Goal: Task Accomplishment & Management: Manage account settings

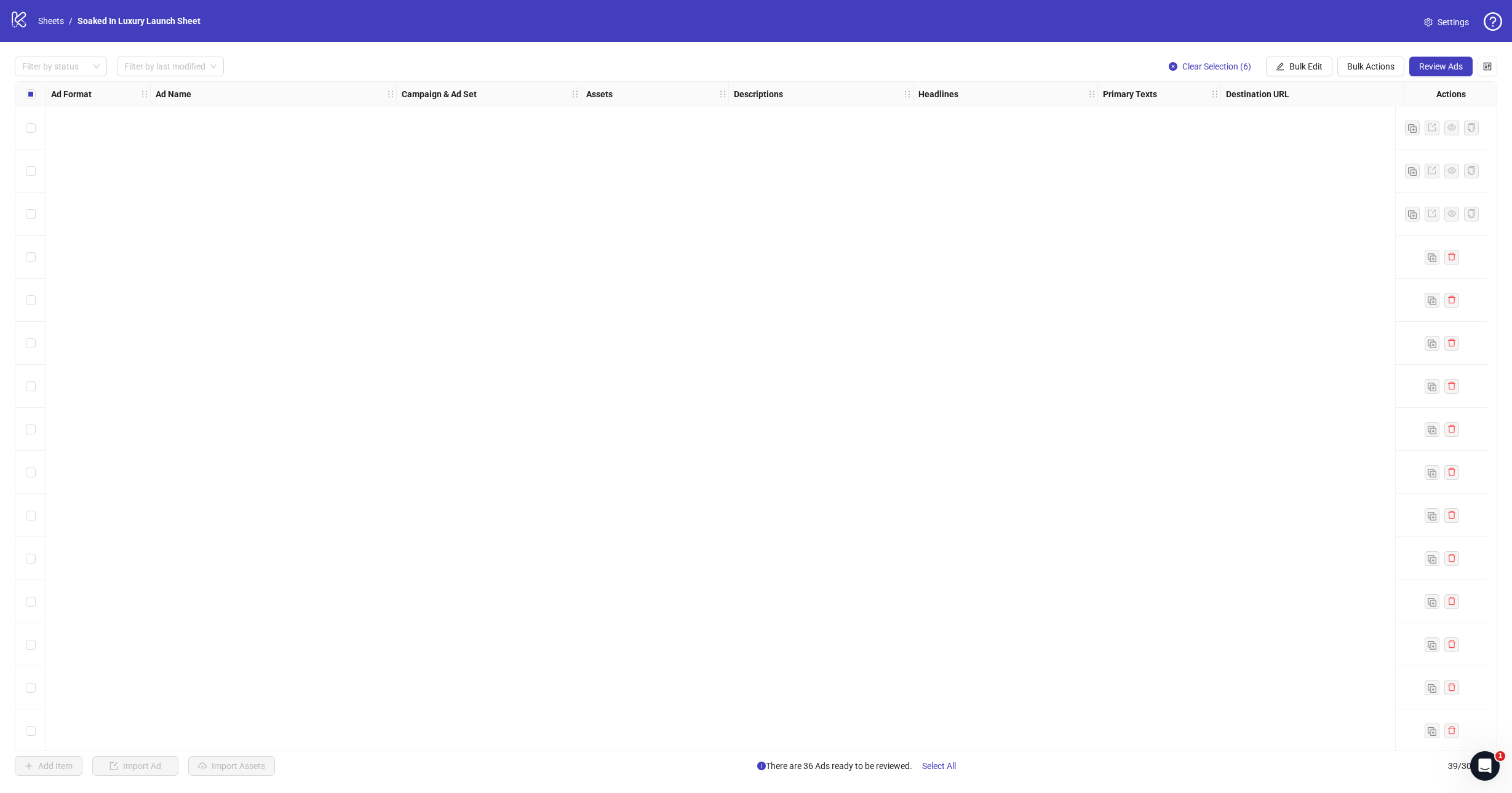
scroll to position [1041, 0]
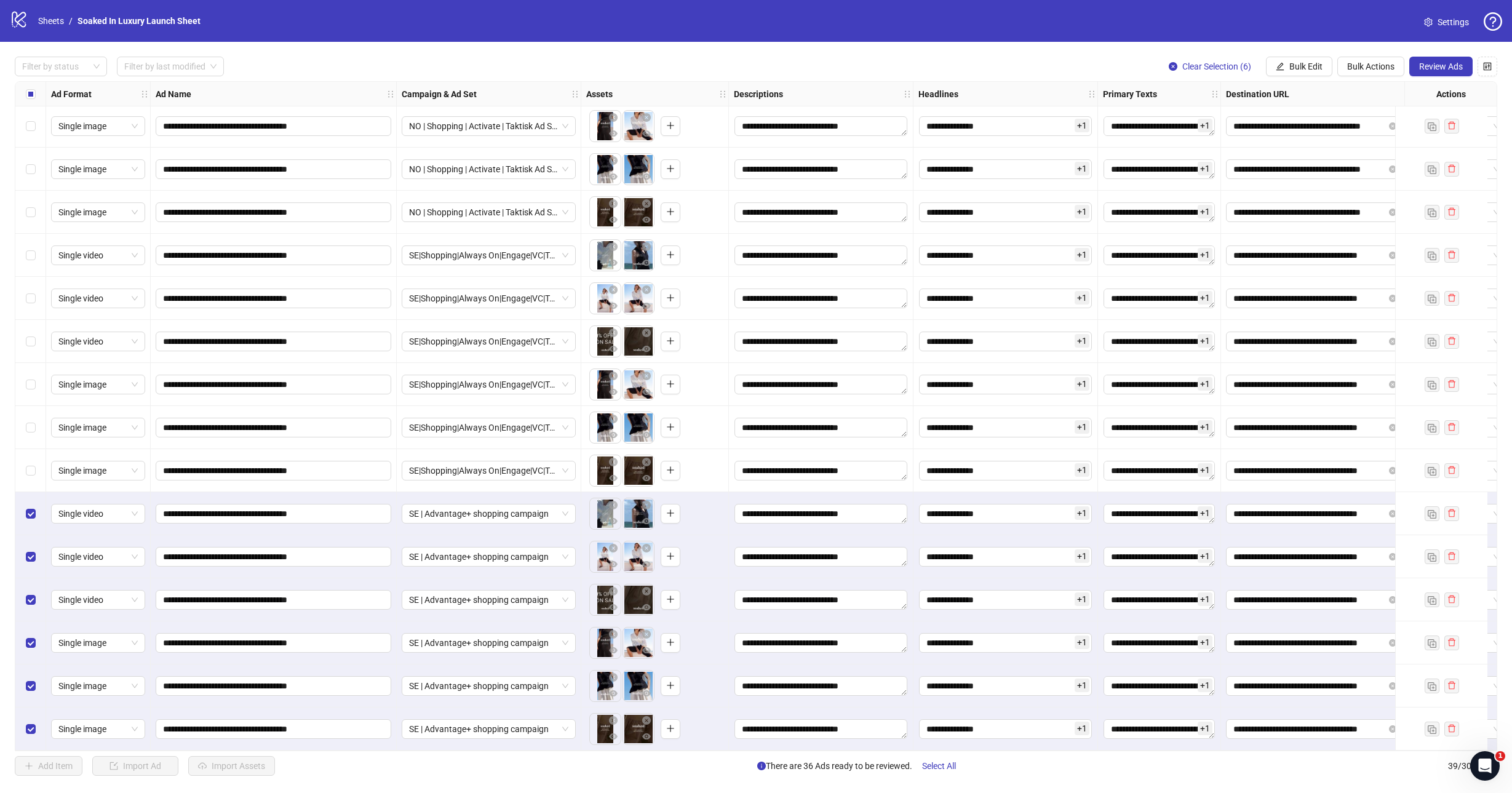
click at [1443, 27] on span "Settings" at bounding box center [1453, 22] width 32 height 14
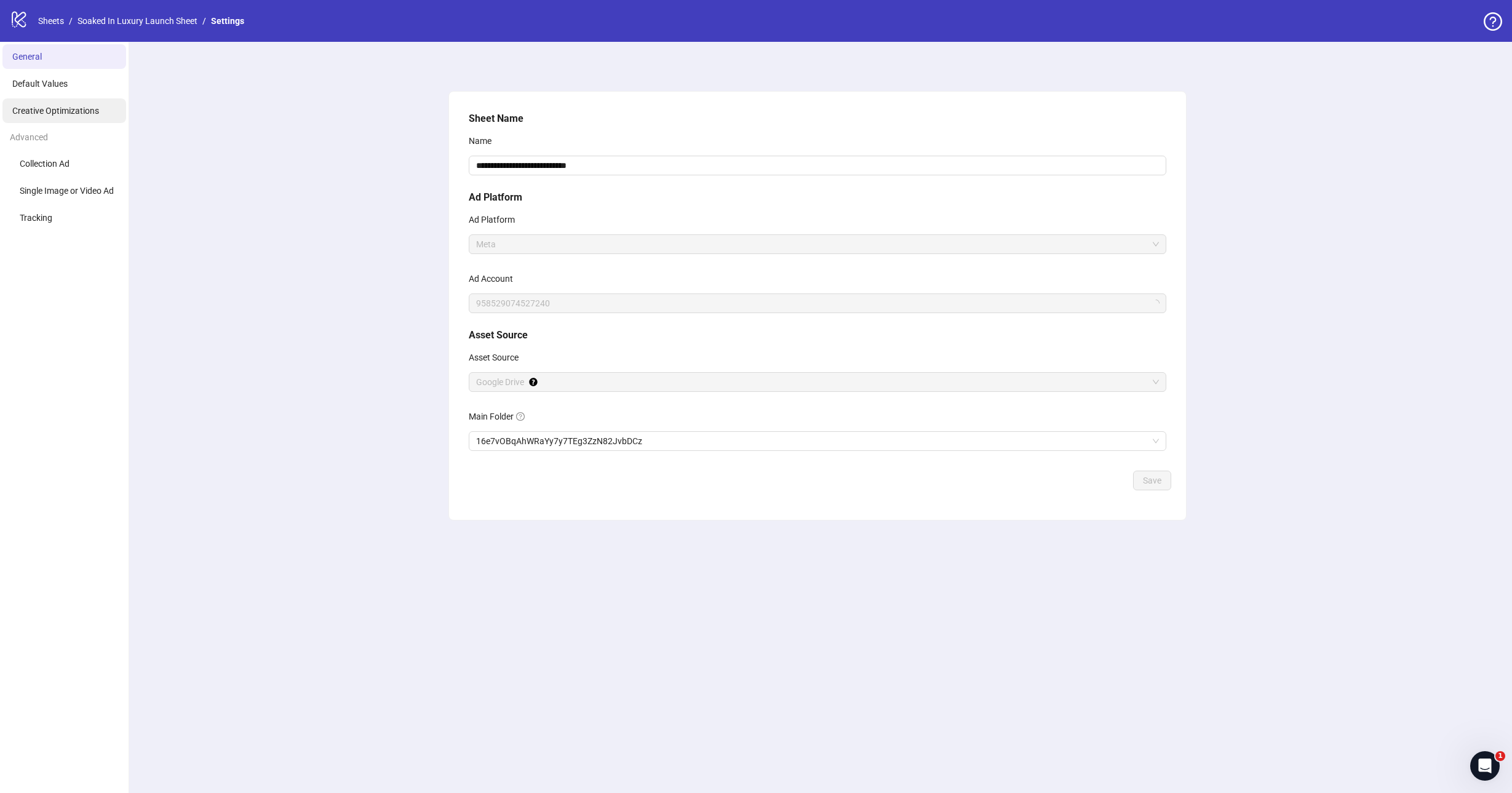
click at [74, 112] on span "Creative Optimizations" at bounding box center [55, 111] width 87 height 10
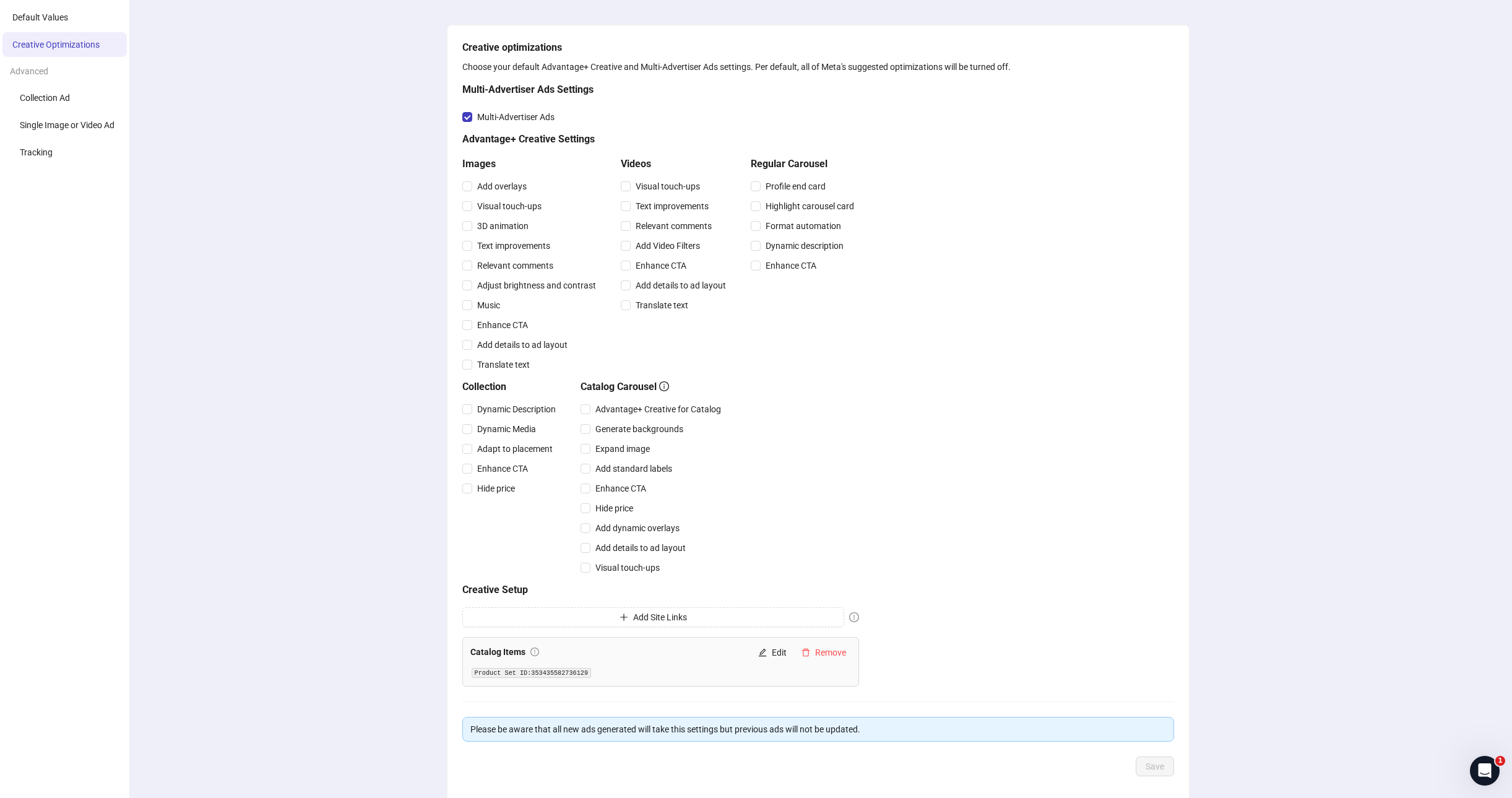
scroll to position [125, 0]
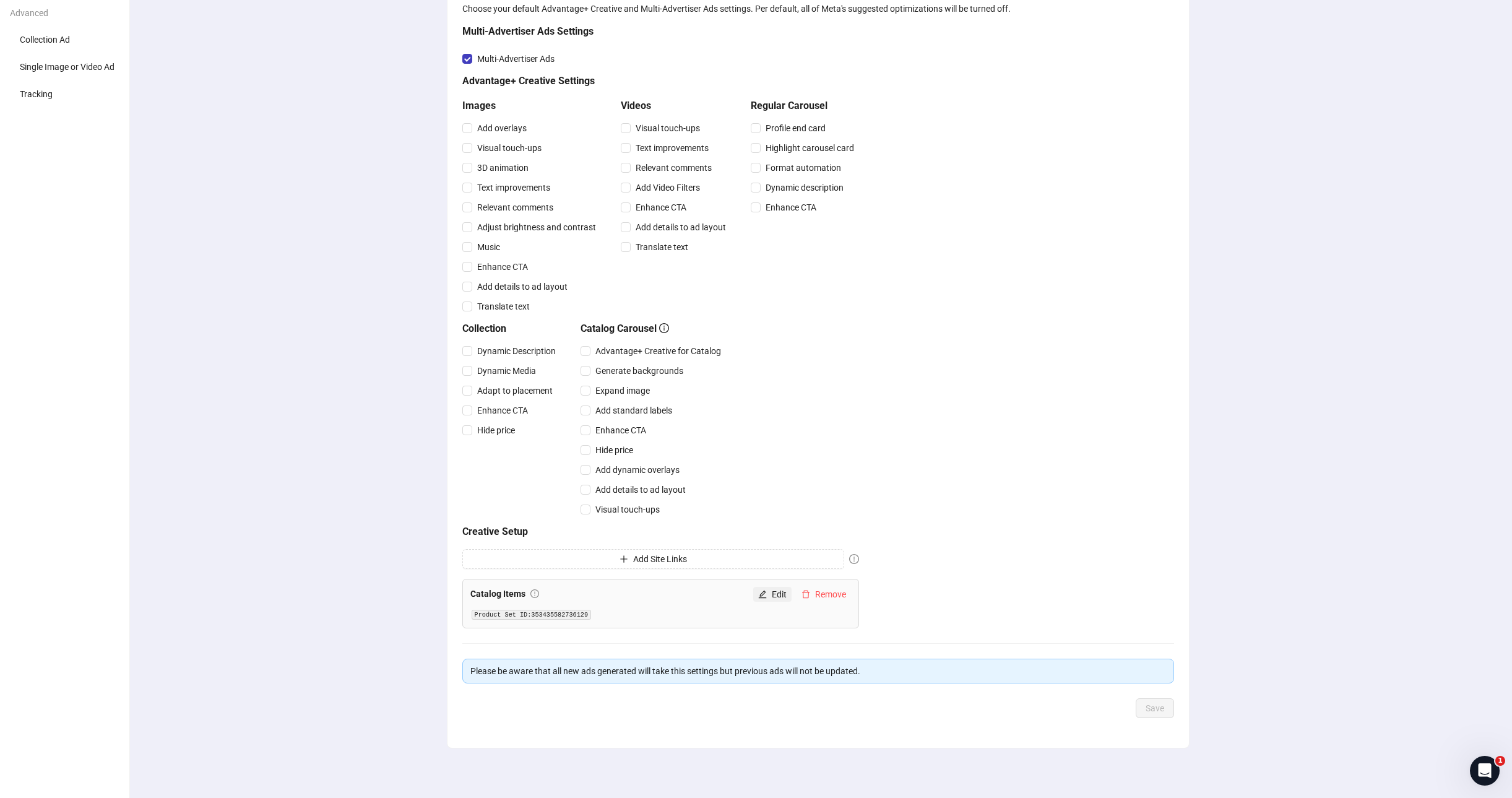
click at [761, 599] on button "Edit" at bounding box center [772, 595] width 38 height 15
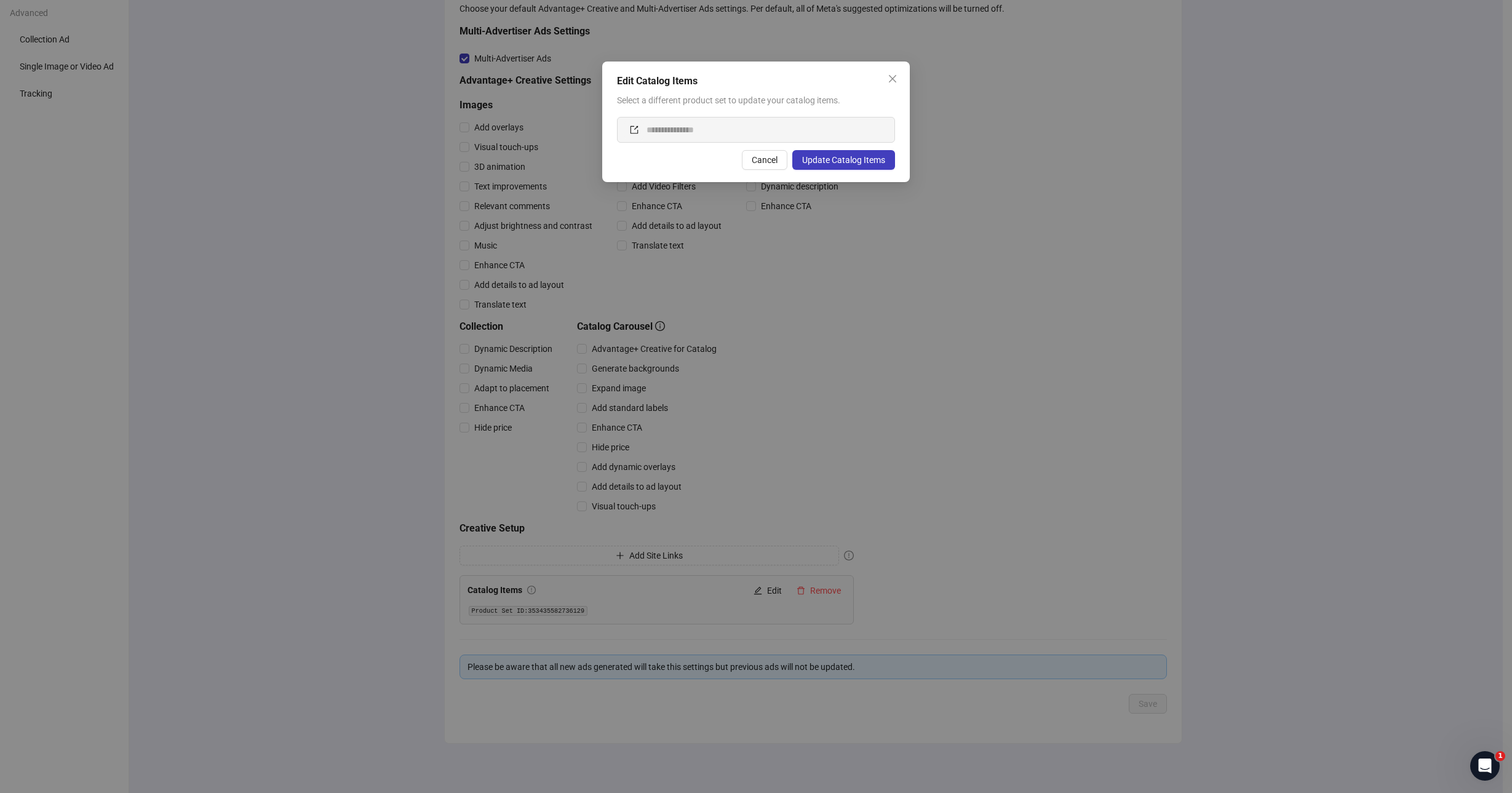
click at [664, 137] on input "**********" at bounding box center [767, 130] width 241 height 19
click at [677, 130] on input "**********" at bounding box center [767, 130] width 241 height 19
paste input "*"
type input "**********"
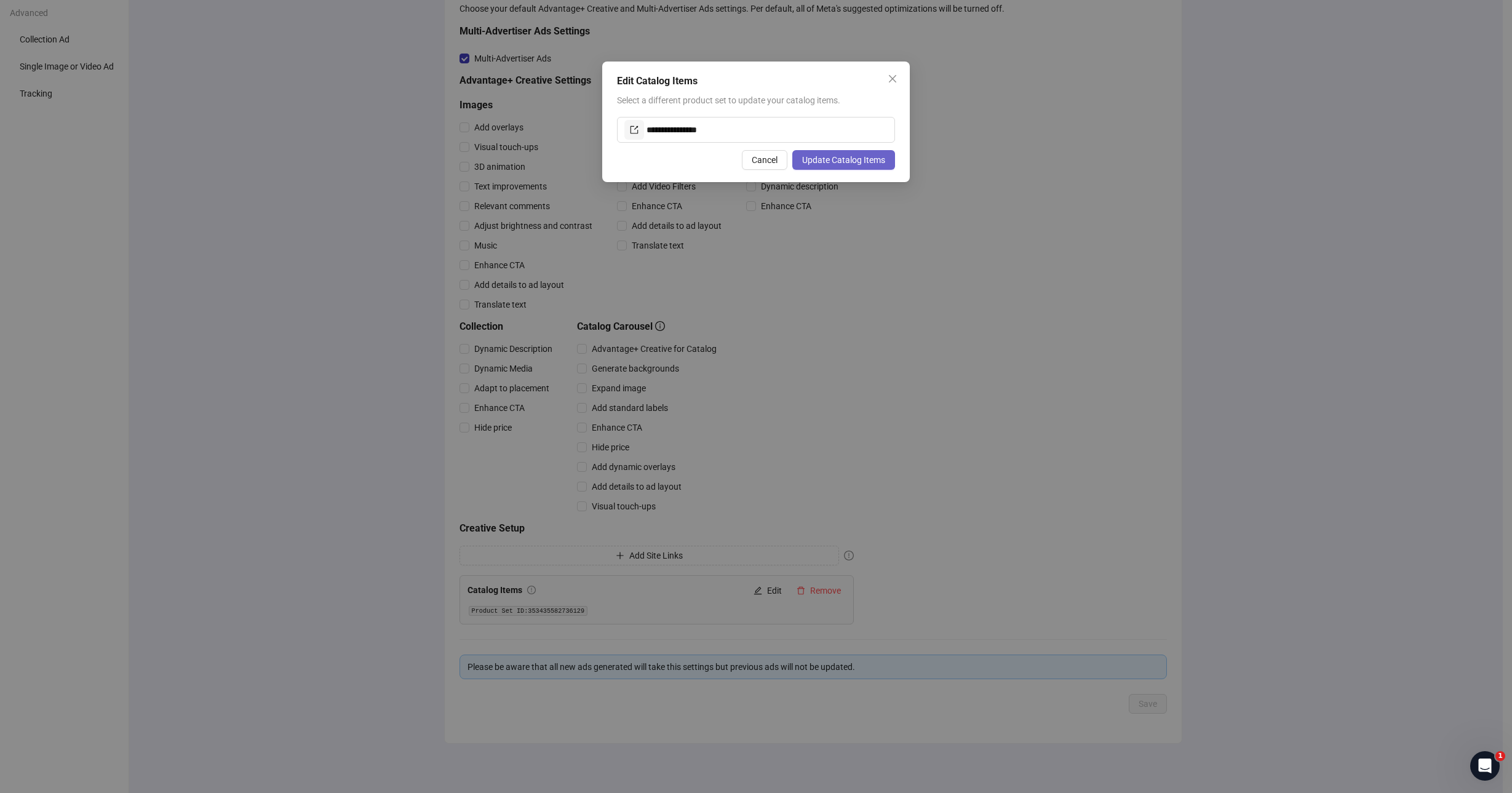
click at [835, 158] on span "Update Catalog Items" at bounding box center [843, 160] width 83 height 10
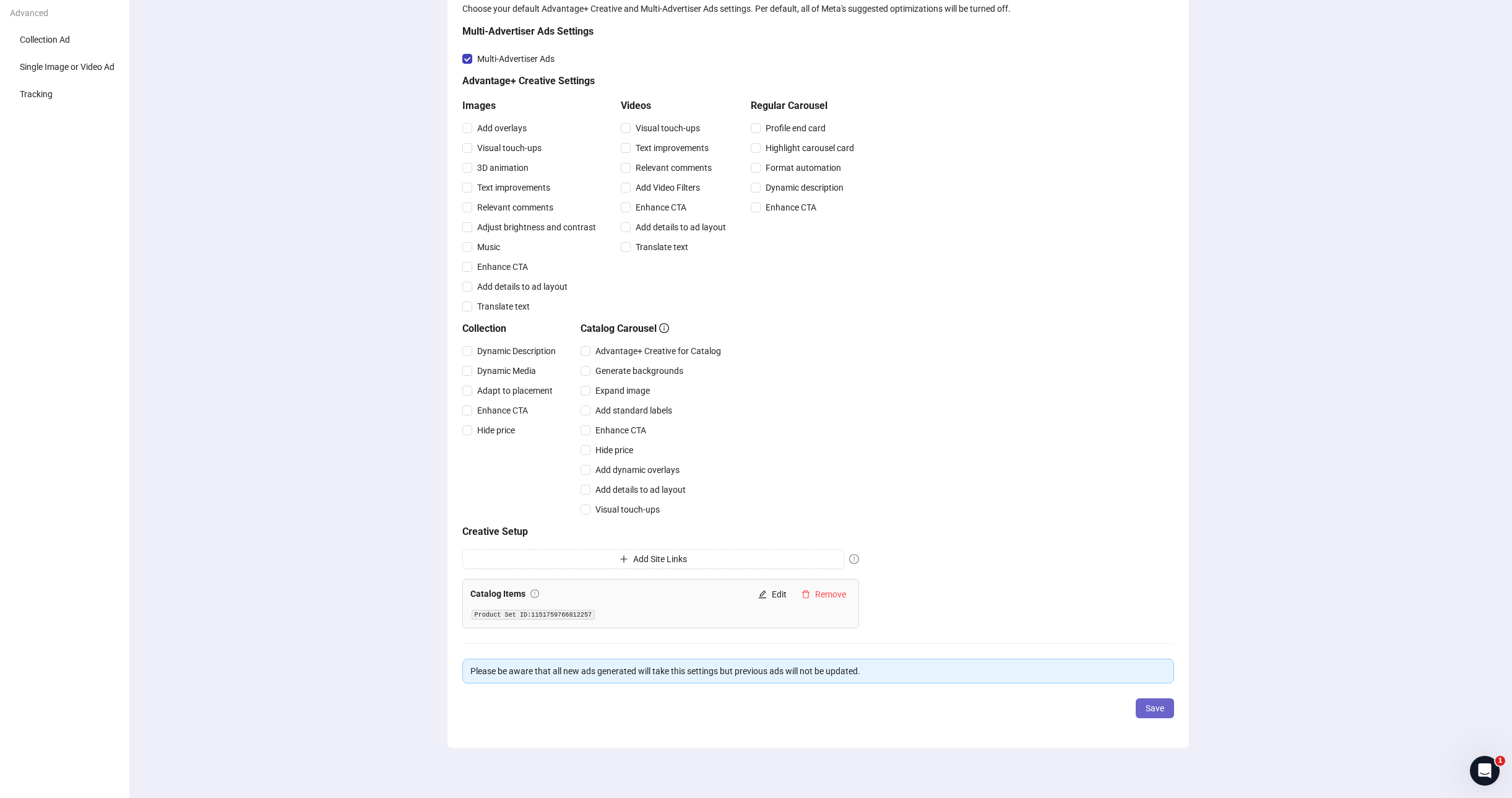
click at [1148, 704] on span "Save" at bounding box center [1155, 708] width 19 height 10
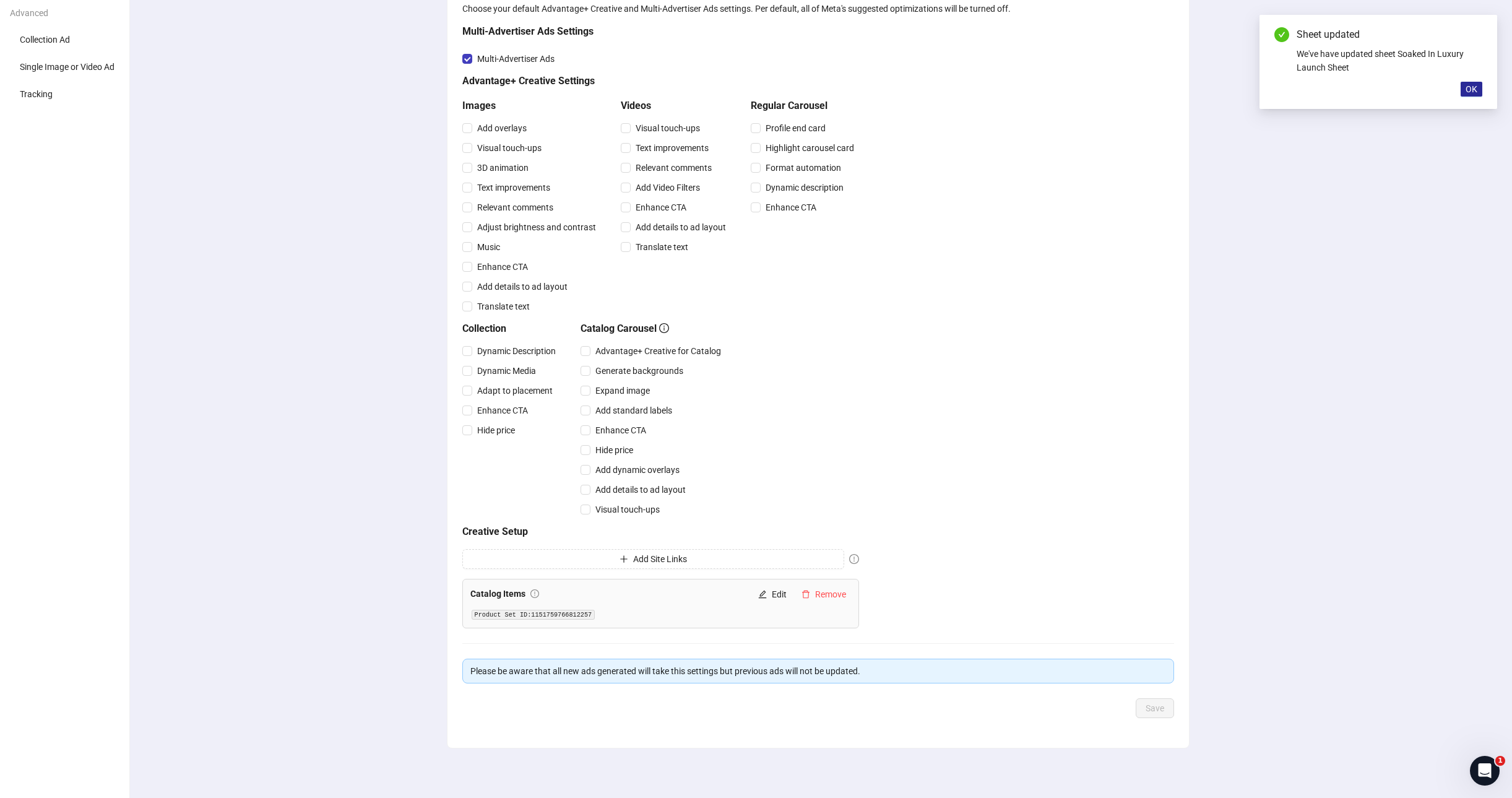
click at [1472, 93] on span "OK" at bounding box center [1471, 89] width 12 height 10
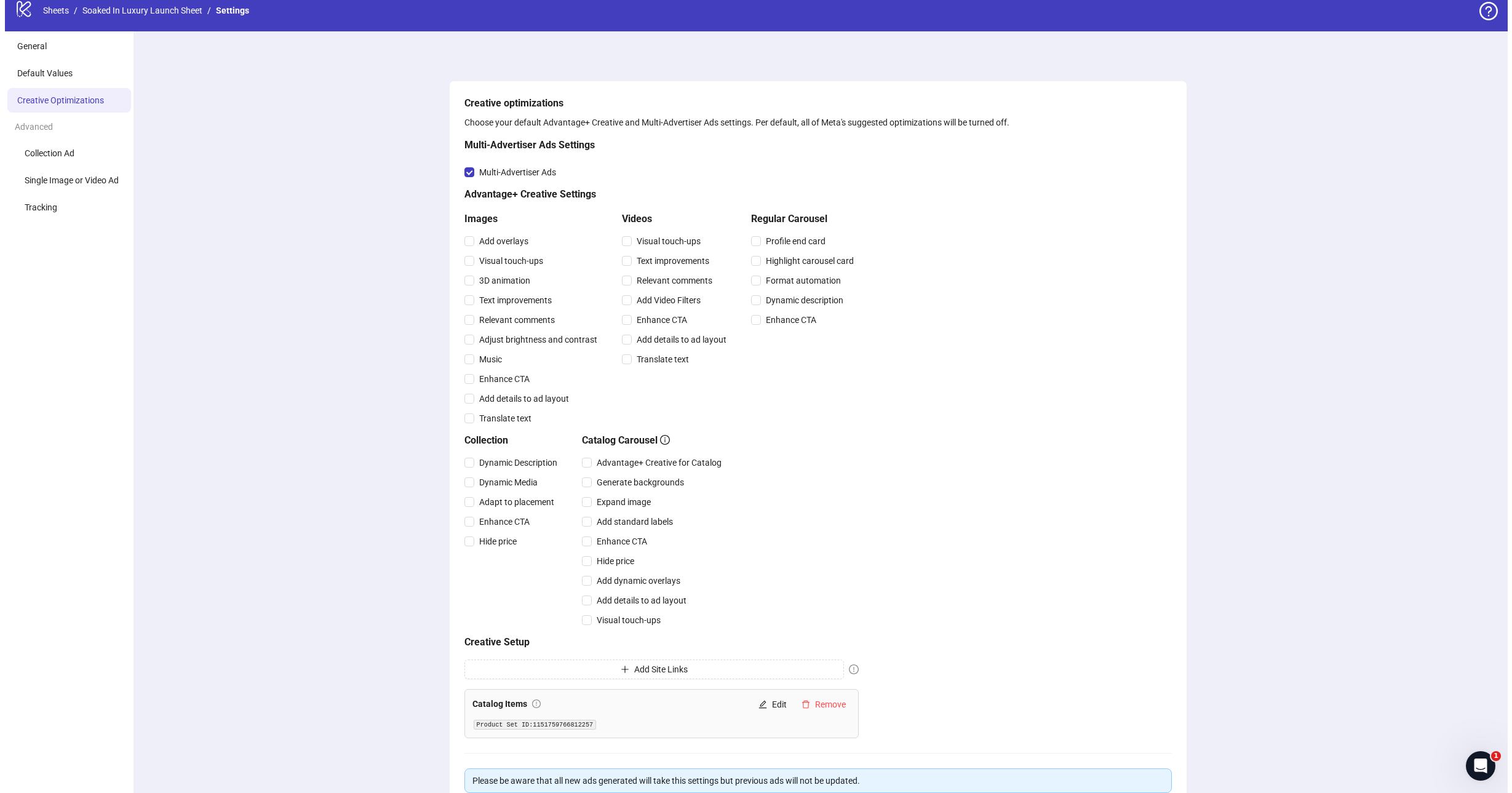
scroll to position [0, 0]
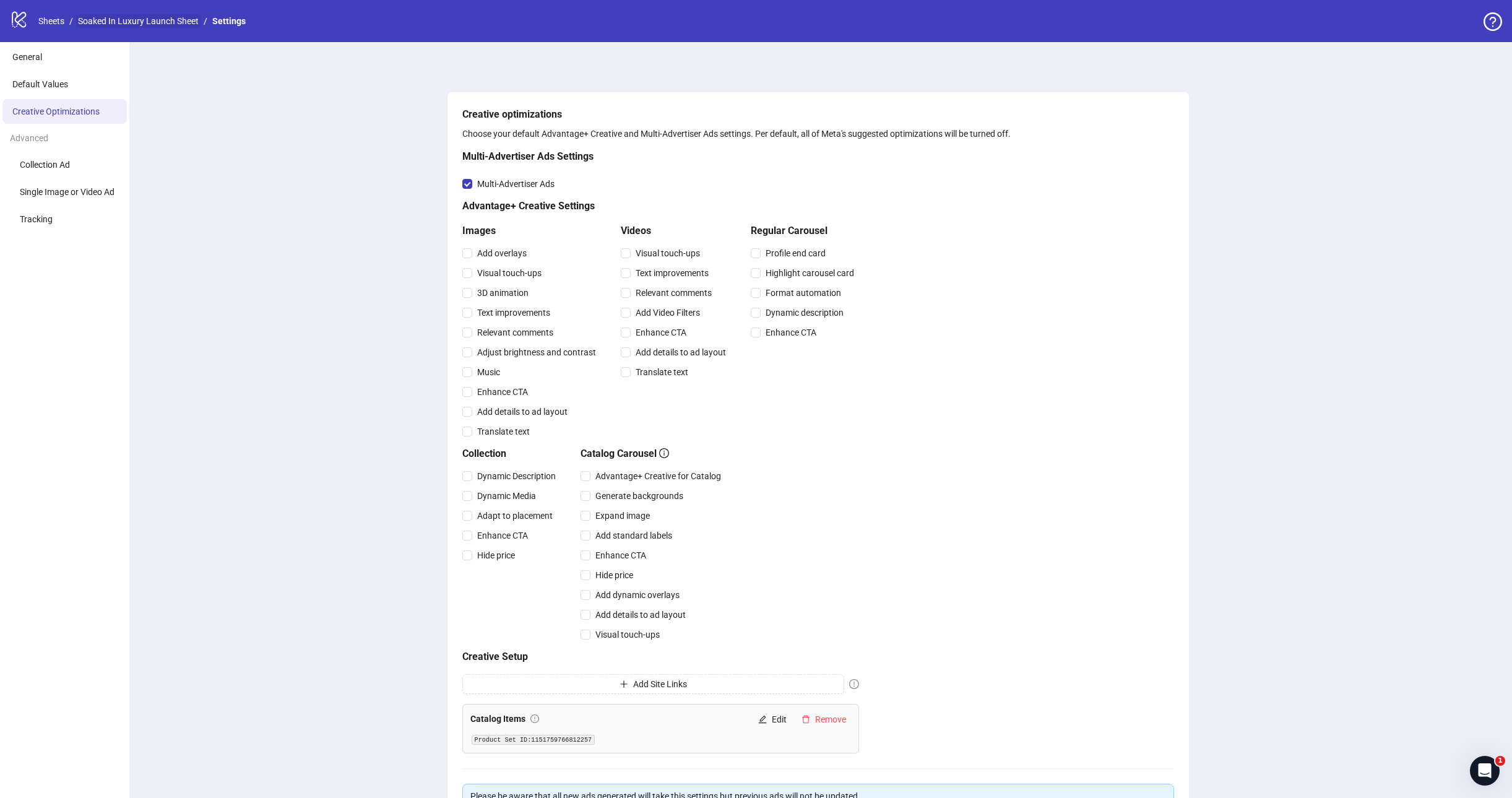
click at [147, 22] on link "Soaked In Luxury Launch Sheet" at bounding box center [138, 21] width 126 height 14
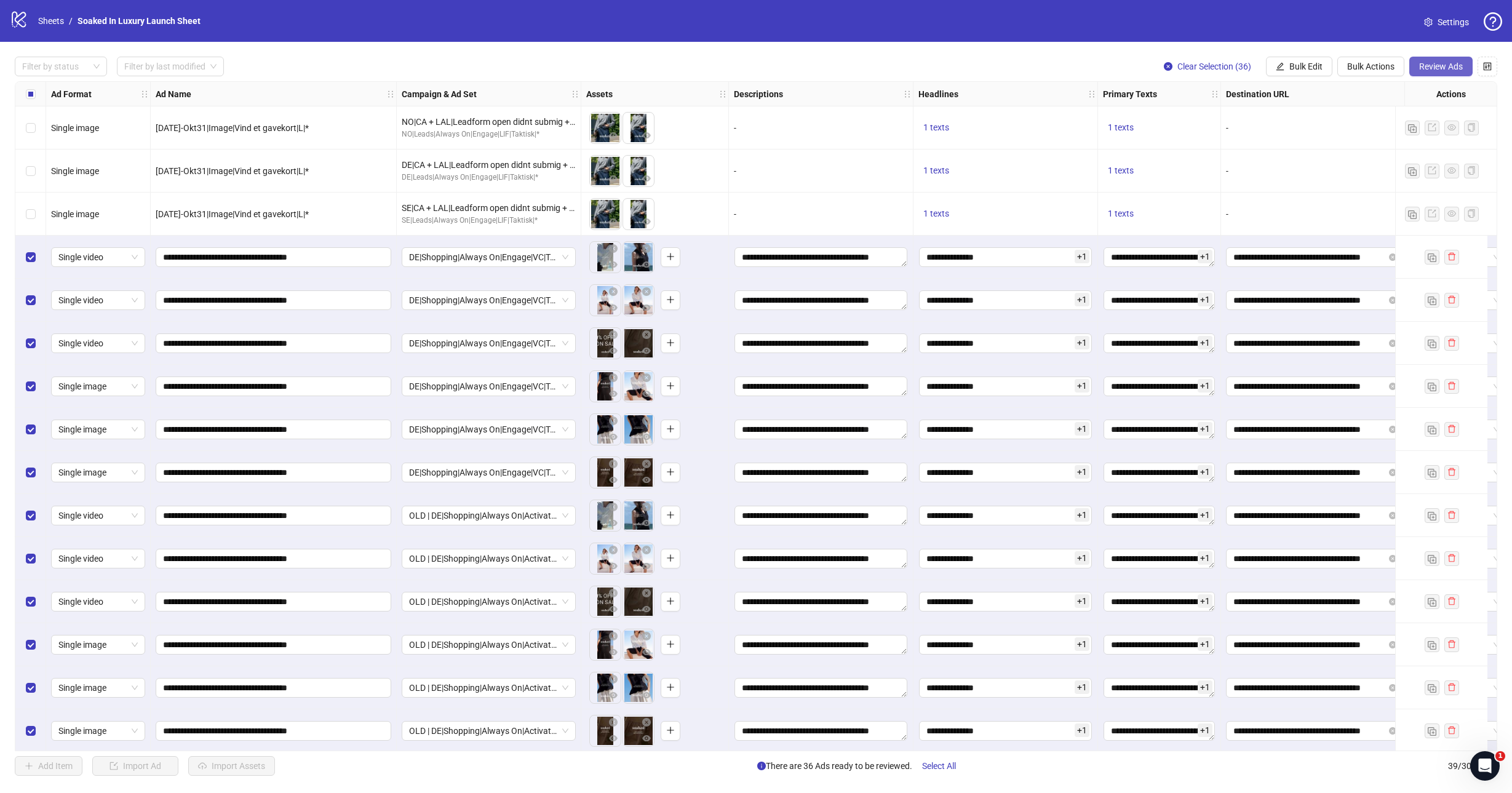
click at [1431, 64] on span "Review Ads" at bounding box center [1440, 66] width 44 height 10
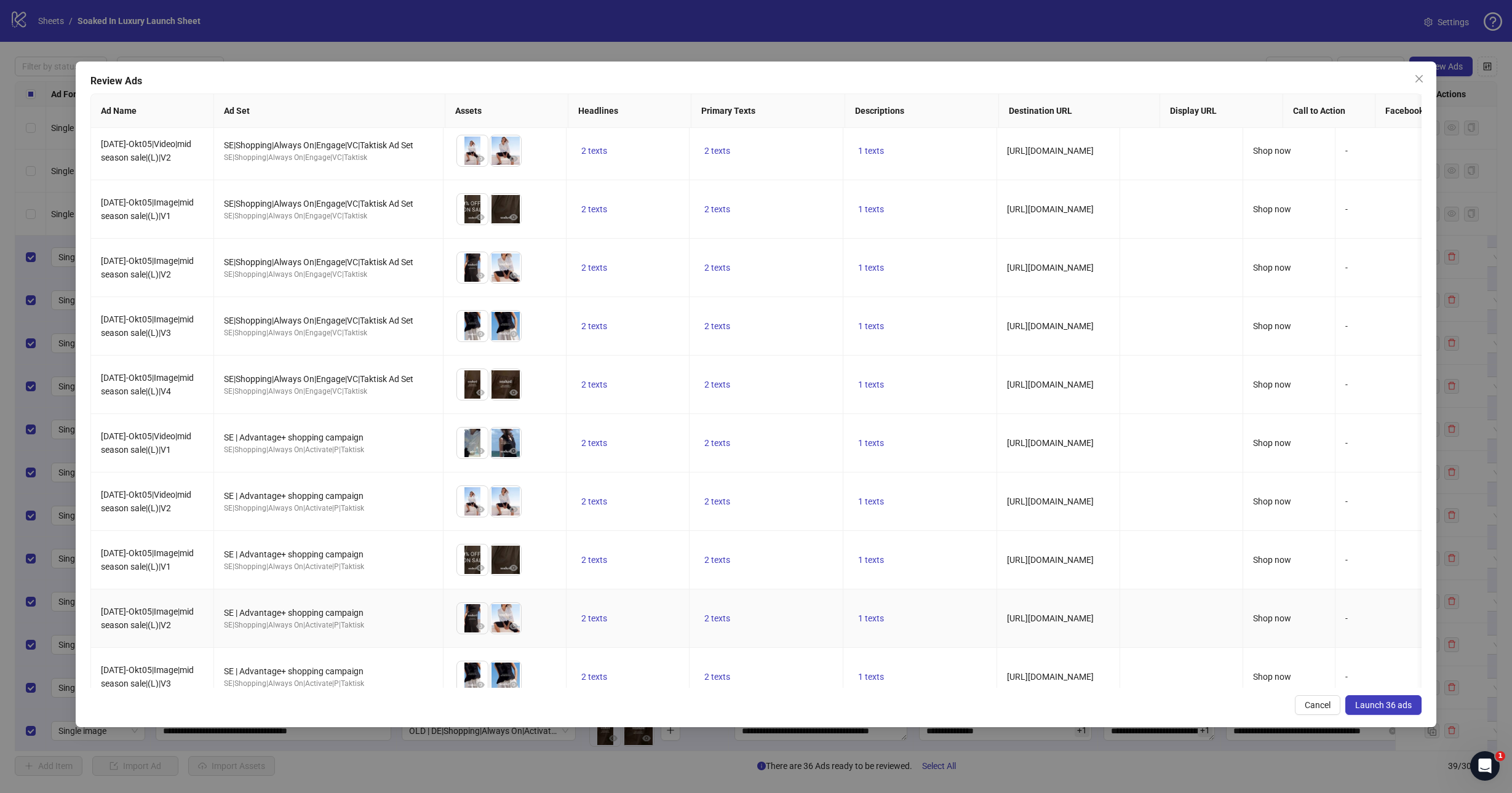
scroll to position [1554, 0]
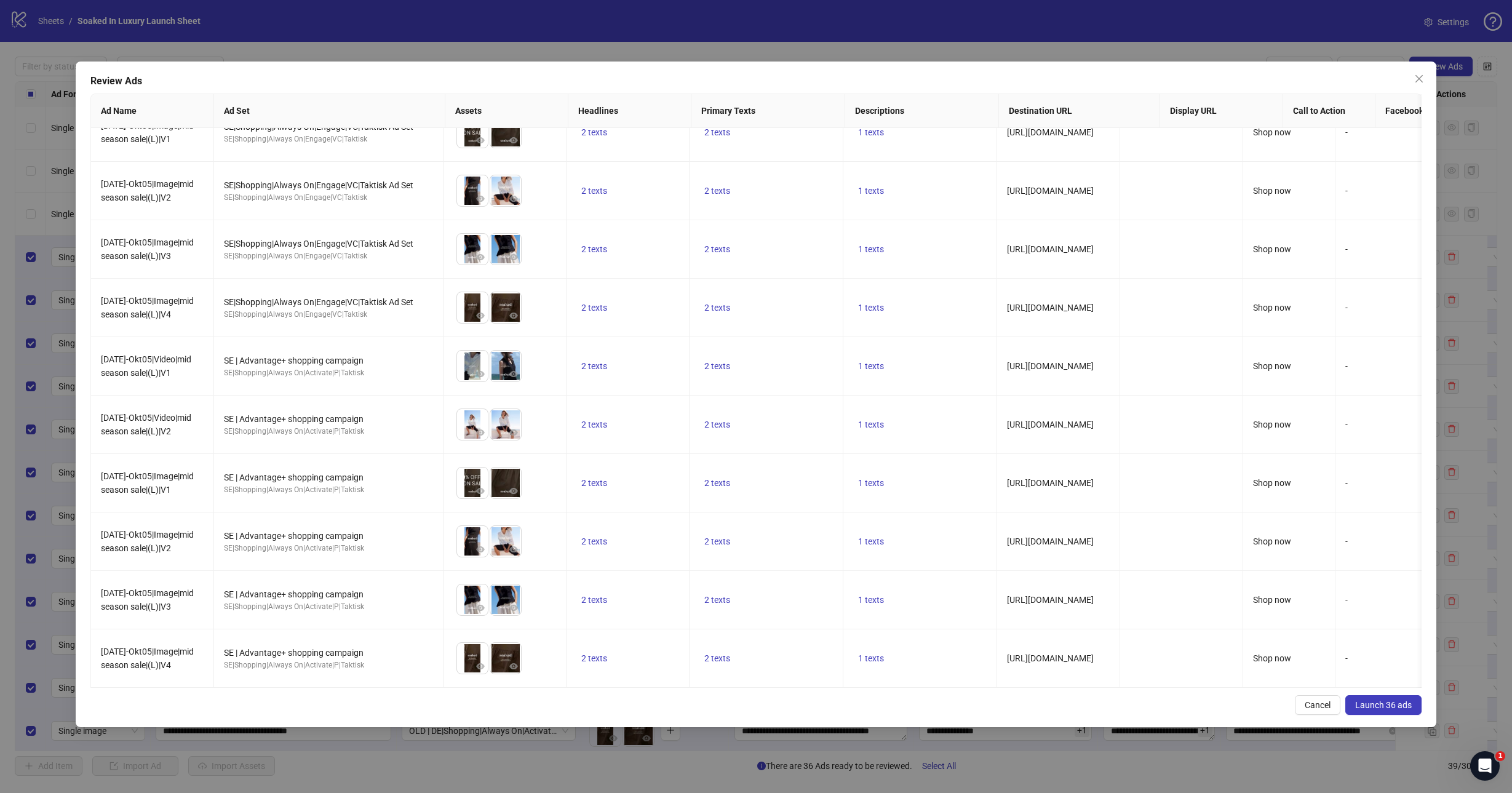
click at [1367, 704] on span "Launch 36 ads" at bounding box center [1383, 705] width 57 height 10
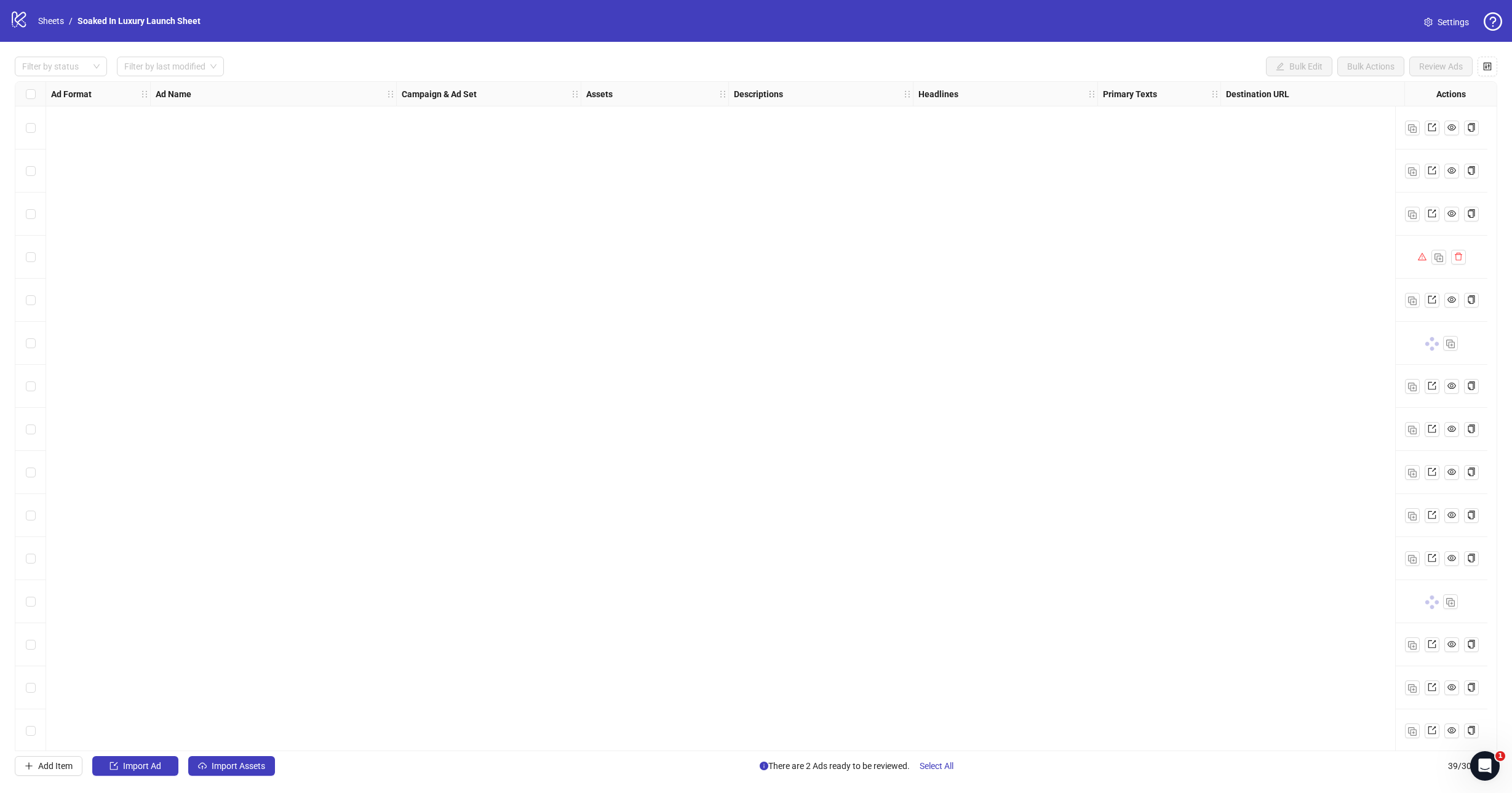
scroll to position [1041, 0]
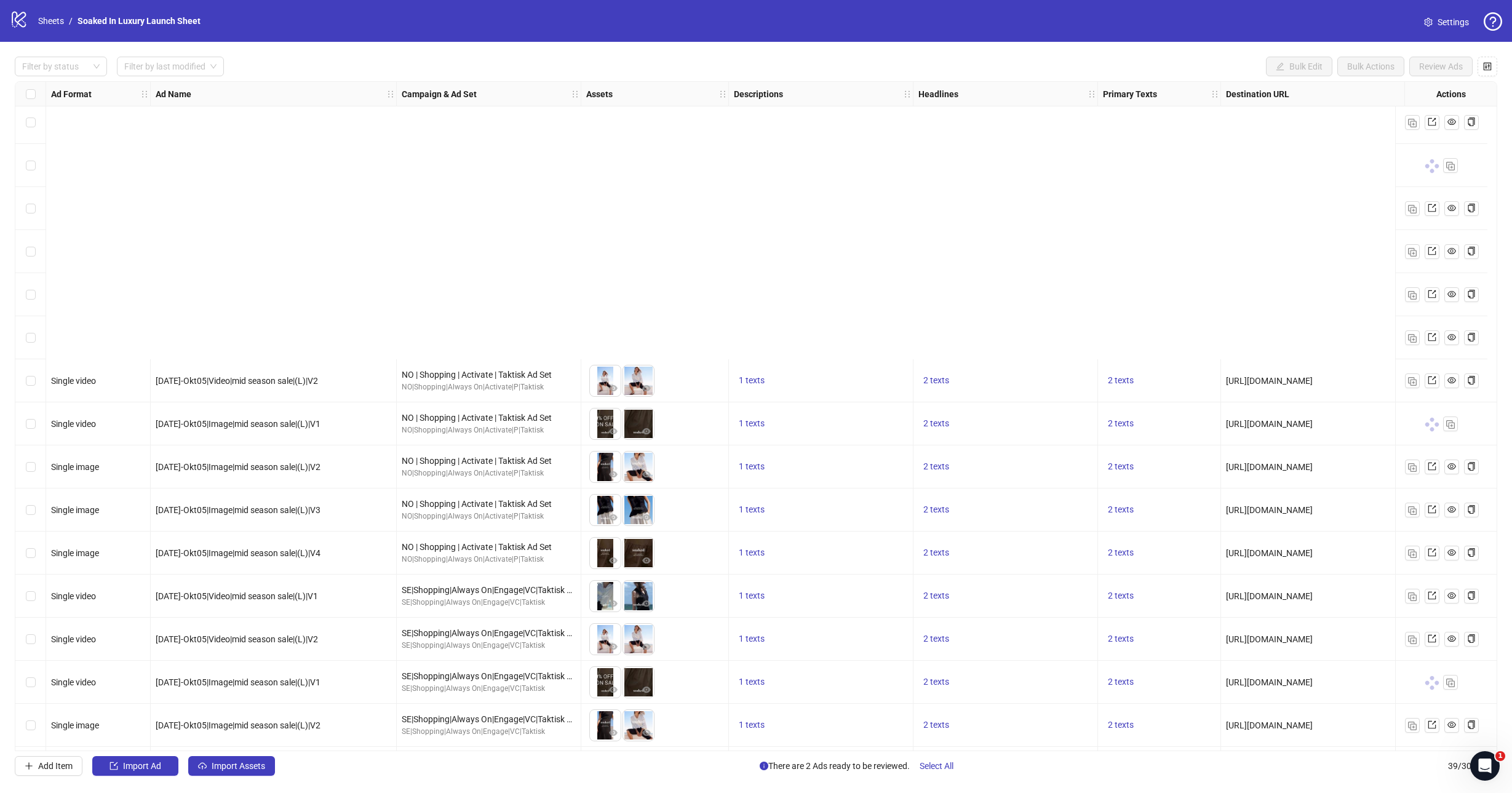
scroll to position [1041, 0]
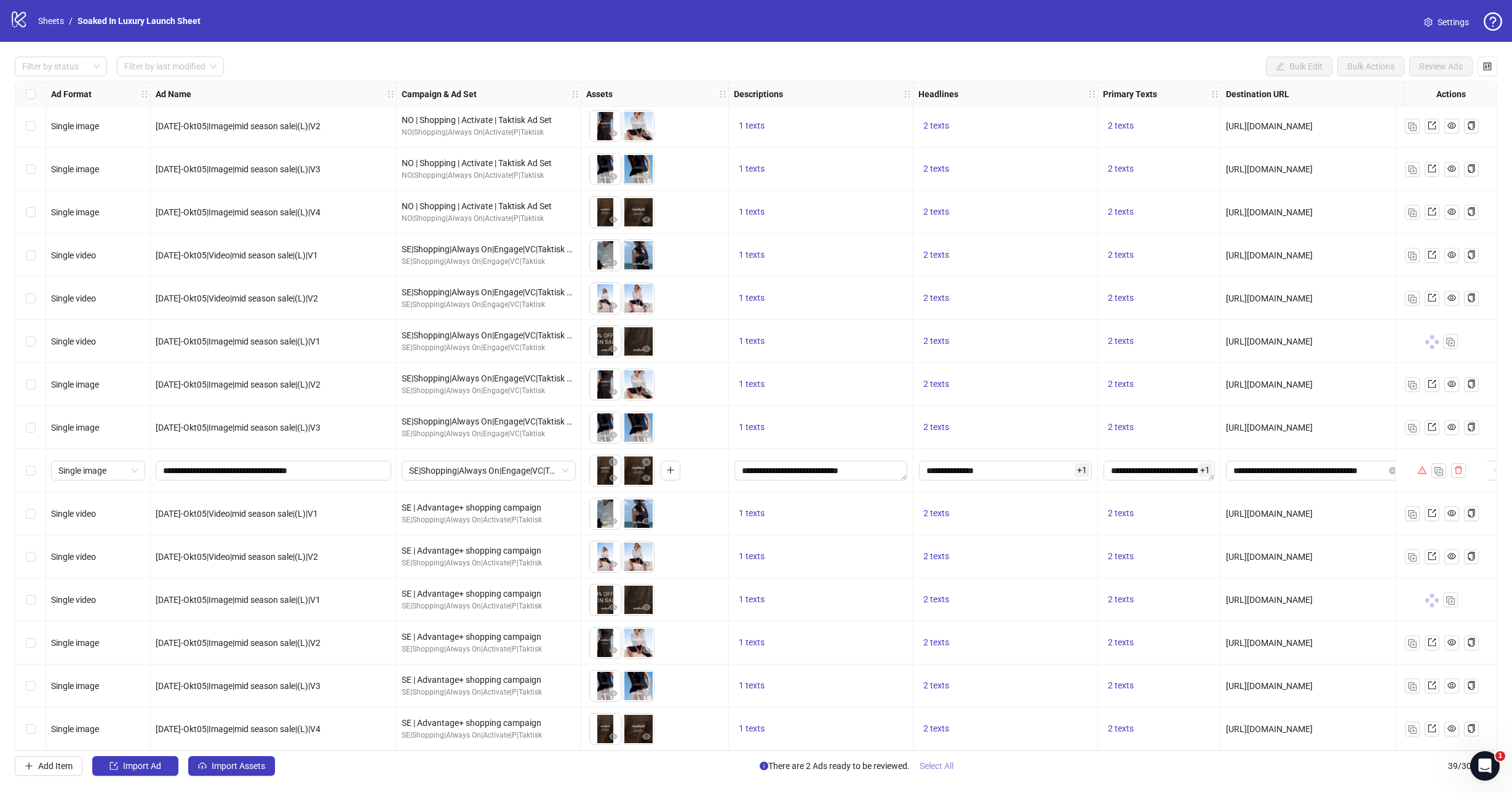
click at [934, 769] on span "Select All" at bounding box center [936, 766] width 34 height 10
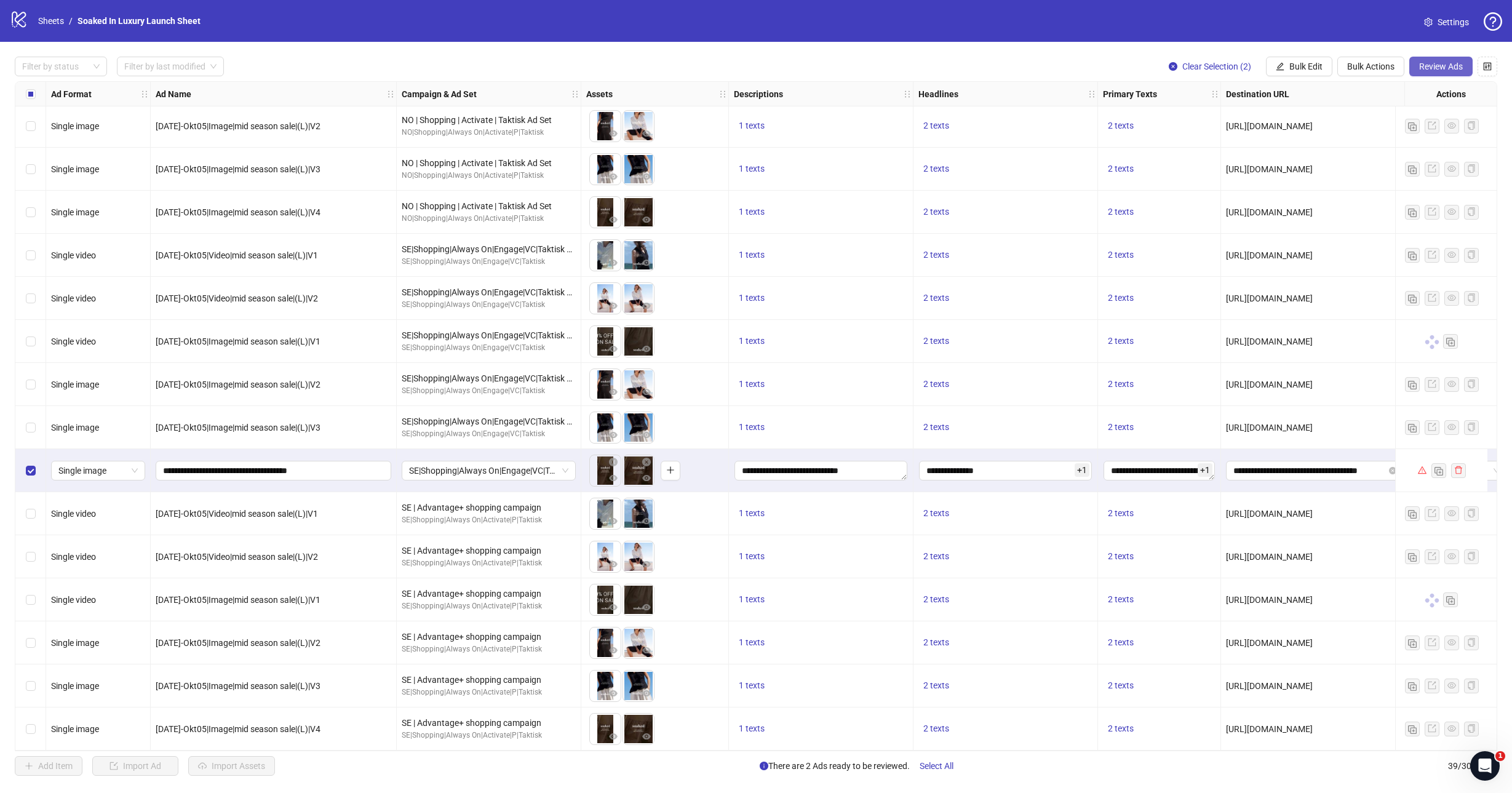
click at [1427, 71] on button "Review Ads" at bounding box center [1441, 66] width 63 height 19
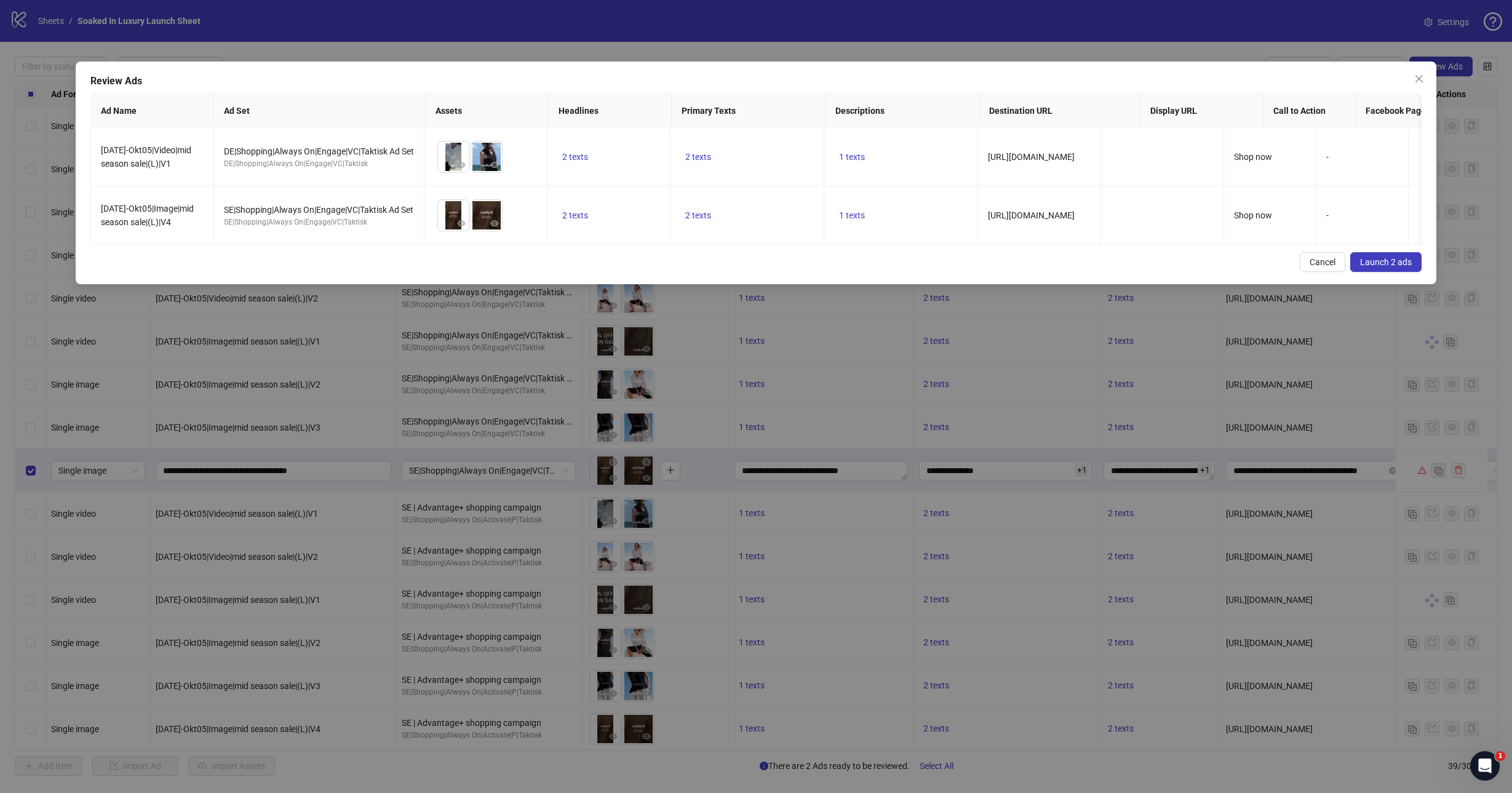
click at [1389, 267] on span "Launch 2 ads" at bounding box center [1385, 262] width 52 height 10
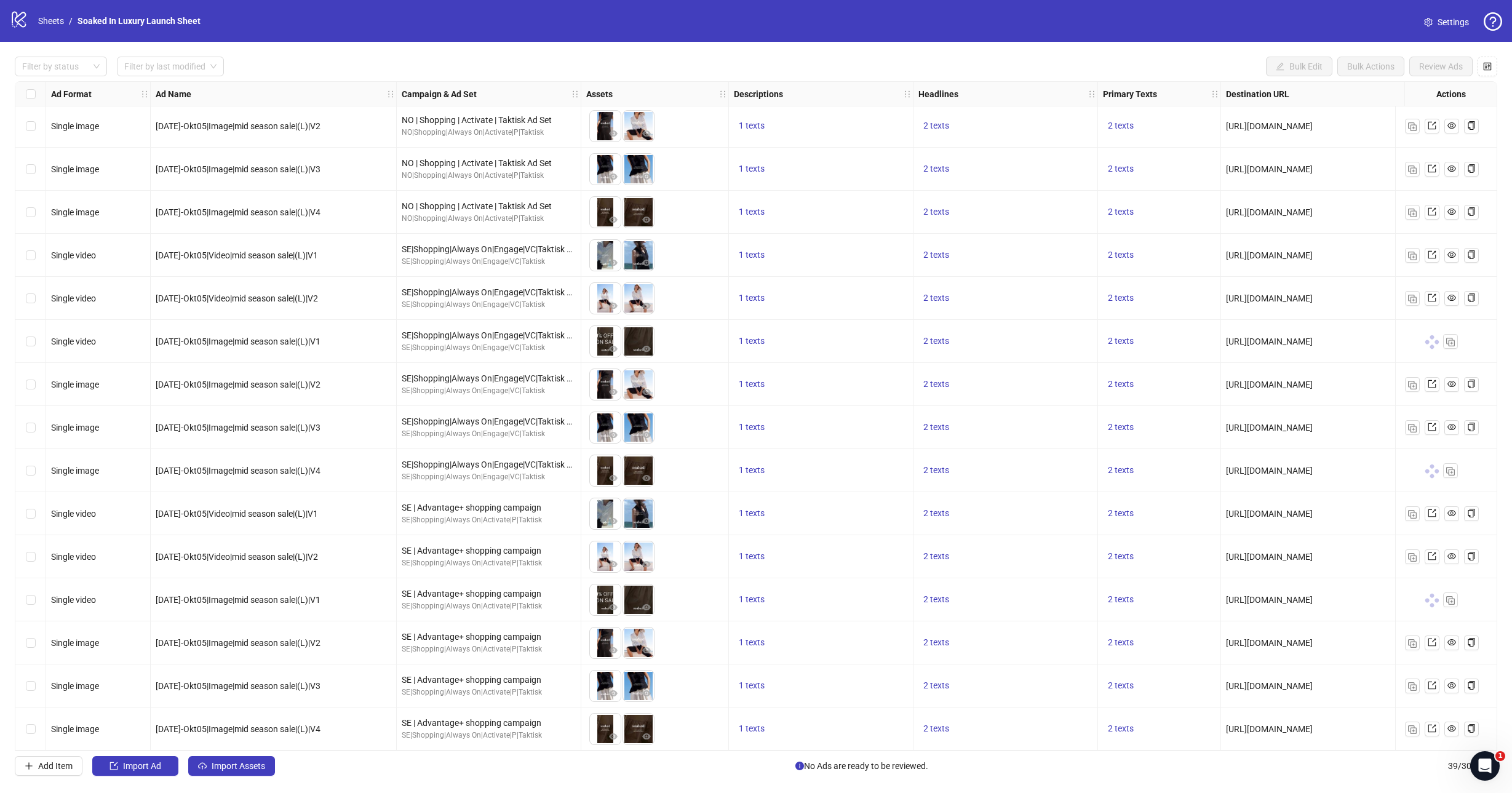
scroll to position [948, 0]
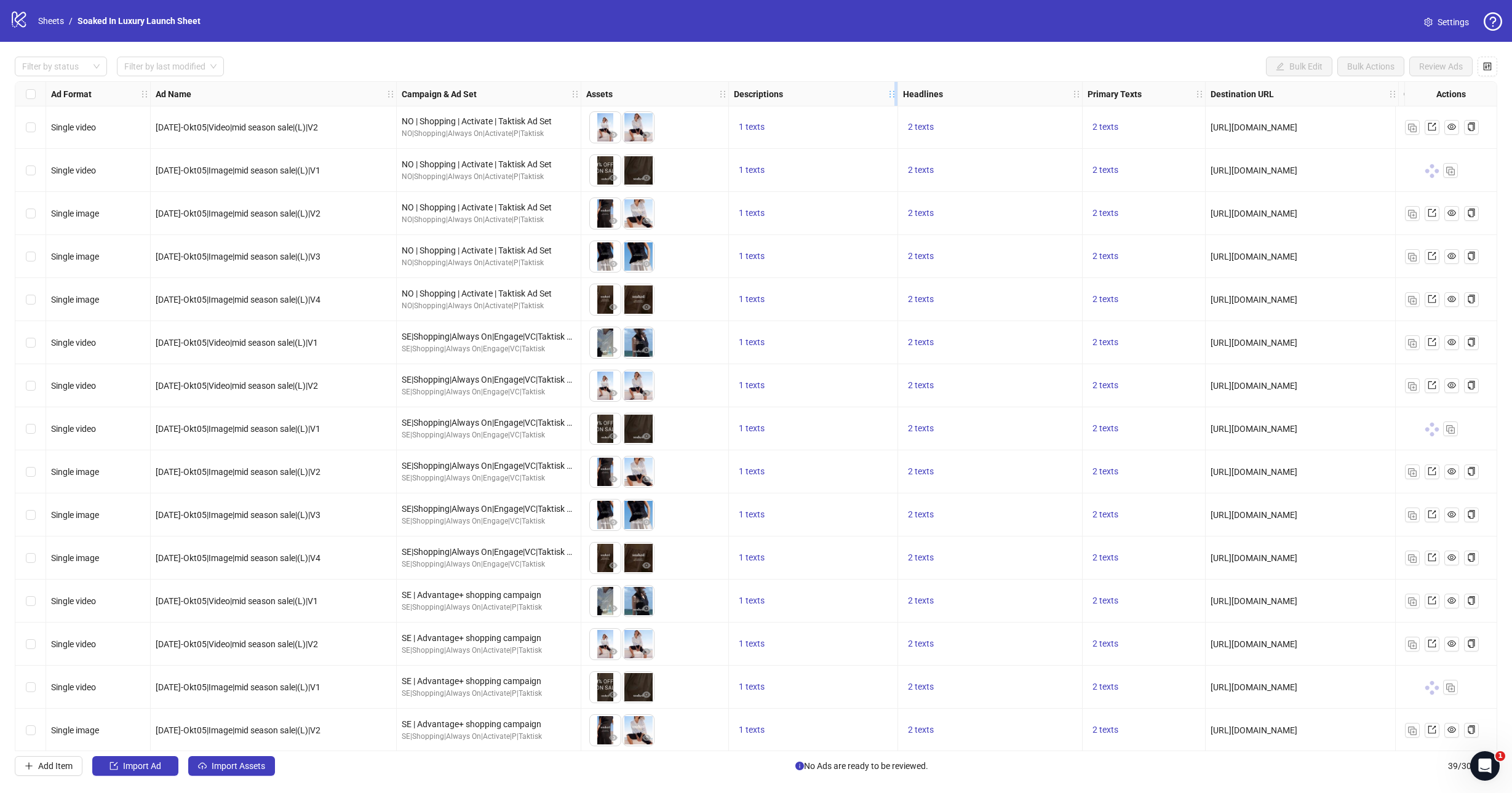
drag, startPoint x: 910, startPoint y: 94, endPoint x: 856, endPoint y: 91, distance: 54.1
click at [894, 91] on div "Resize Descriptions column" at bounding box center [896, 94] width 3 height 24
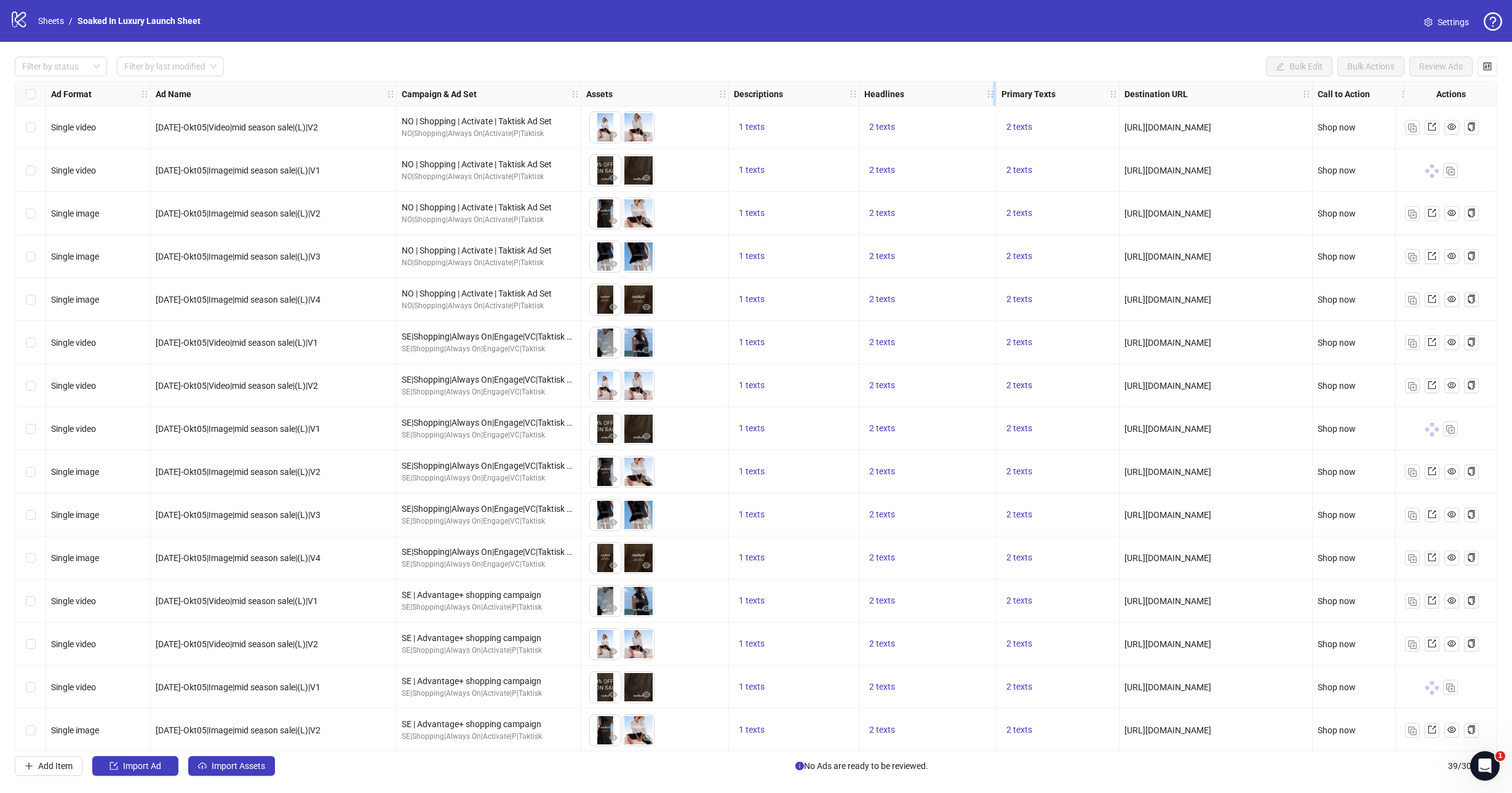
drag, startPoint x: 1037, startPoint y: 89, endPoint x: 989, endPoint y: 91, distance: 48.0
click at [989, 91] on icon "holder" at bounding box center [990, 94] width 9 height 9
drag, startPoint x: 1116, startPoint y: 91, endPoint x: 1105, endPoint y: 88, distance: 11.4
click at [1108, 88] on div "Resize Primary Texts column" at bounding box center [1110, 94] width 3 height 24
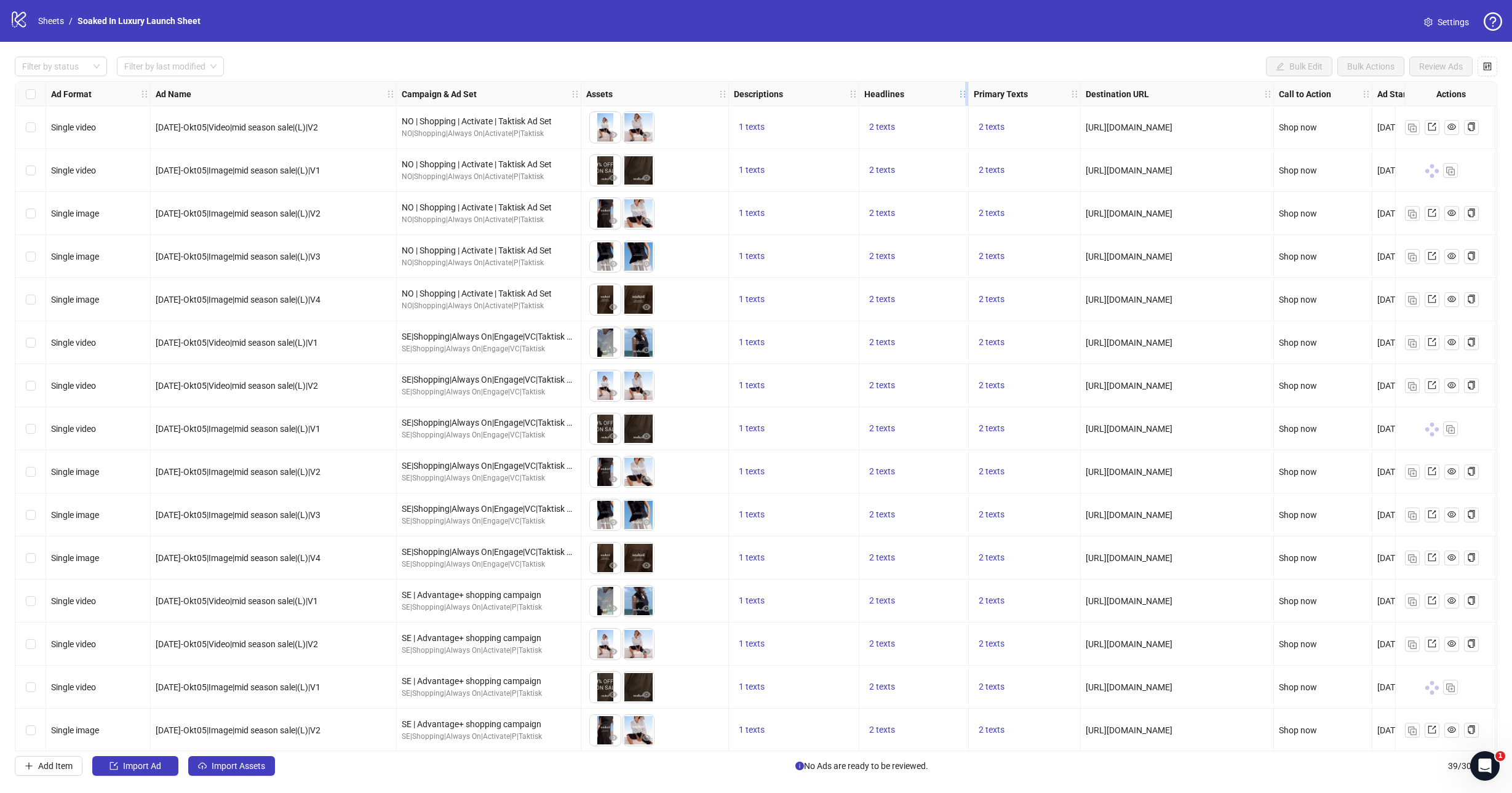
drag, startPoint x: 995, startPoint y: 101, endPoint x: 967, endPoint y: 100, distance: 28.0
click at [967, 100] on div "Resize Headlines column" at bounding box center [966, 94] width 3 height 24
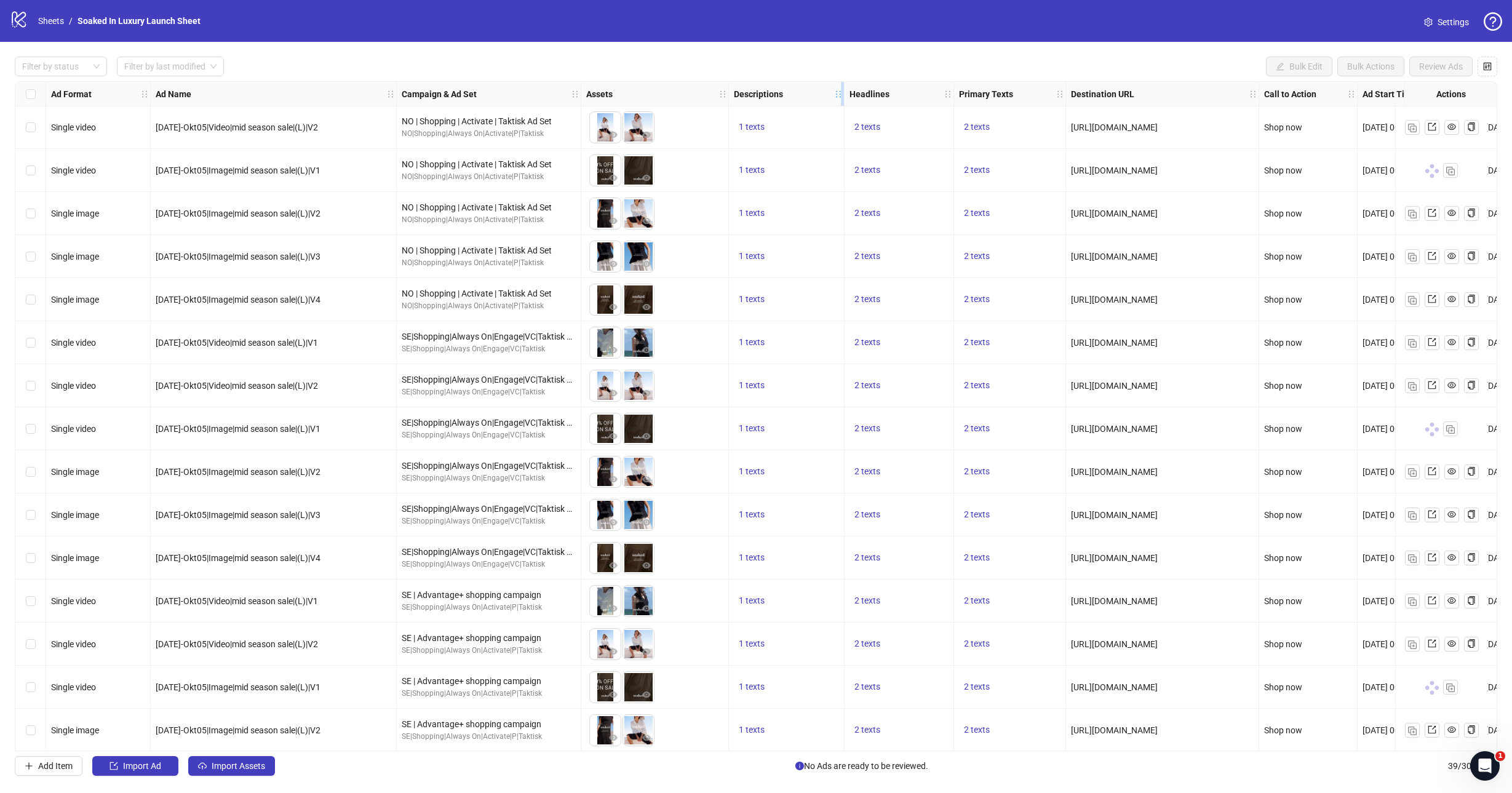
drag, startPoint x: 856, startPoint y: 100, endPoint x: 841, endPoint y: 97, distance: 15.3
click at [841, 97] on div "Resize Descriptions column" at bounding box center [842, 94] width 3 height 24
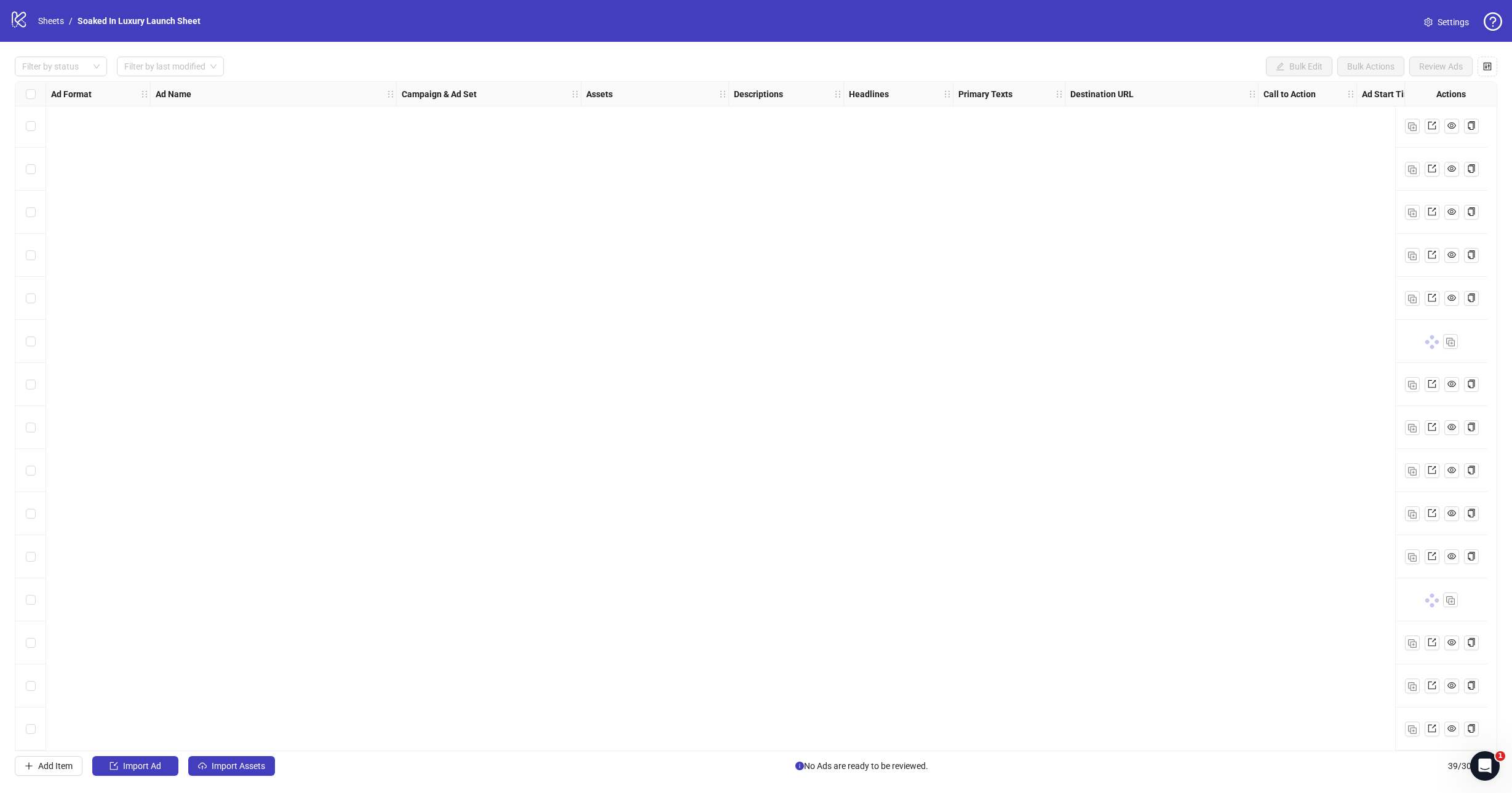
scroll to position [0, 0]
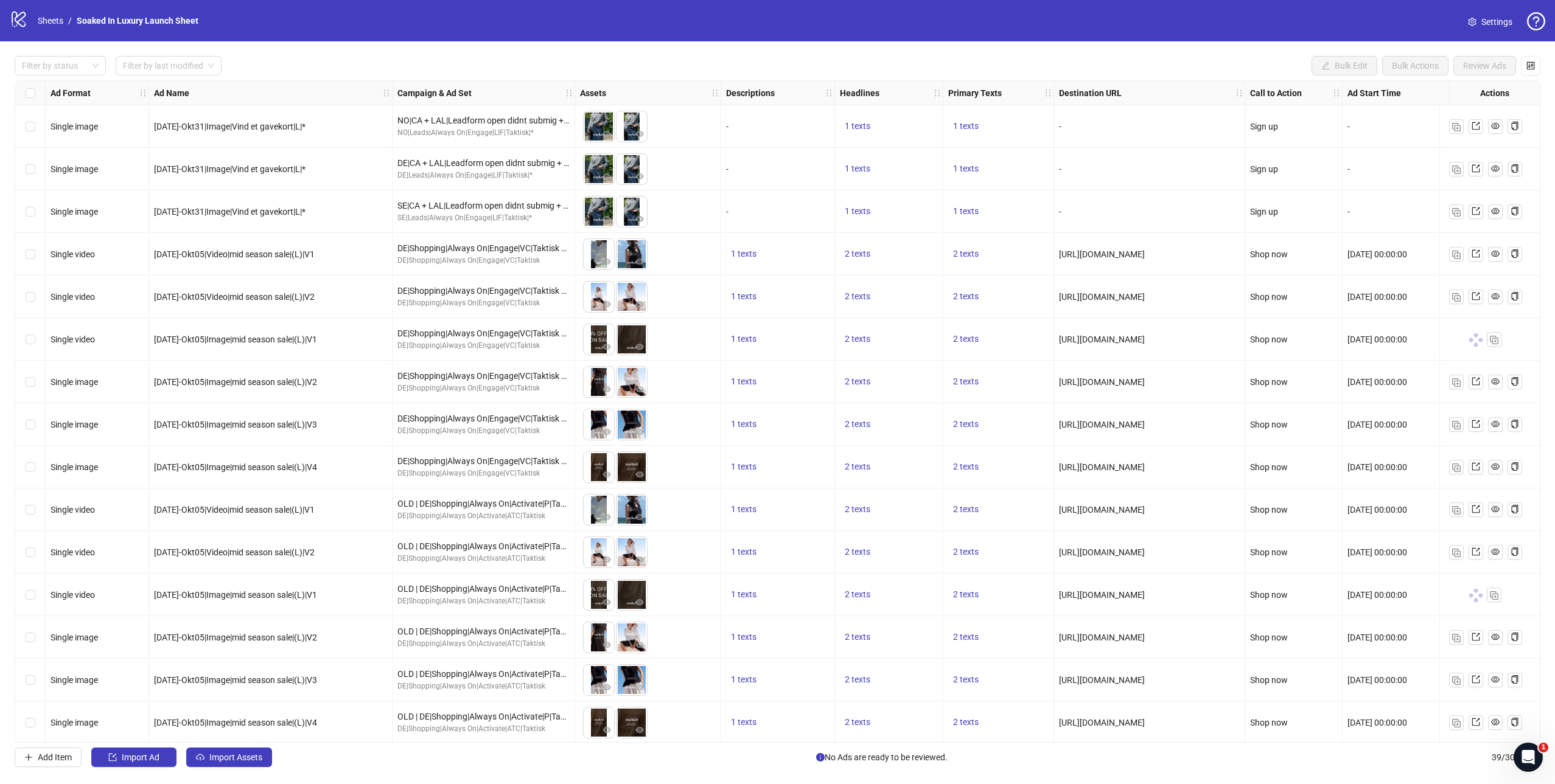
click at [1357, 344] on div "[DATE] 00:00:00" at bounding box center [1403, 339] width 111 height 14
click at [1377, 346] on div "[DATE] 00:00:00" at bounding box center [1403, 339] width 122 height 43
click at [36, 340] on div "Select row 6" at bounding box center [30, 339] width 31 height 43
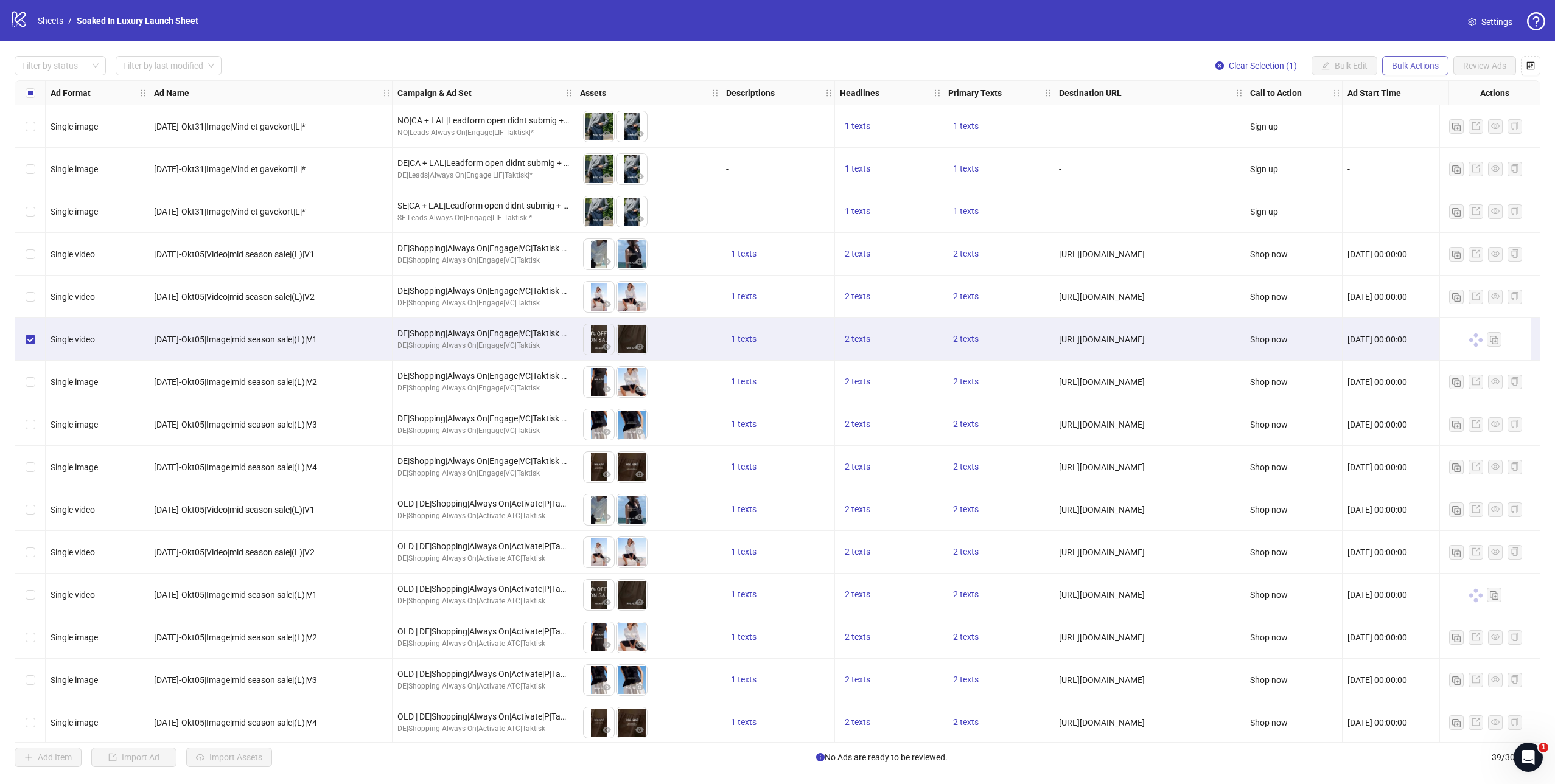
click at [1419, 68] on span "Bulk Actions" at bounding box center [1415, 65] width 47 height 10
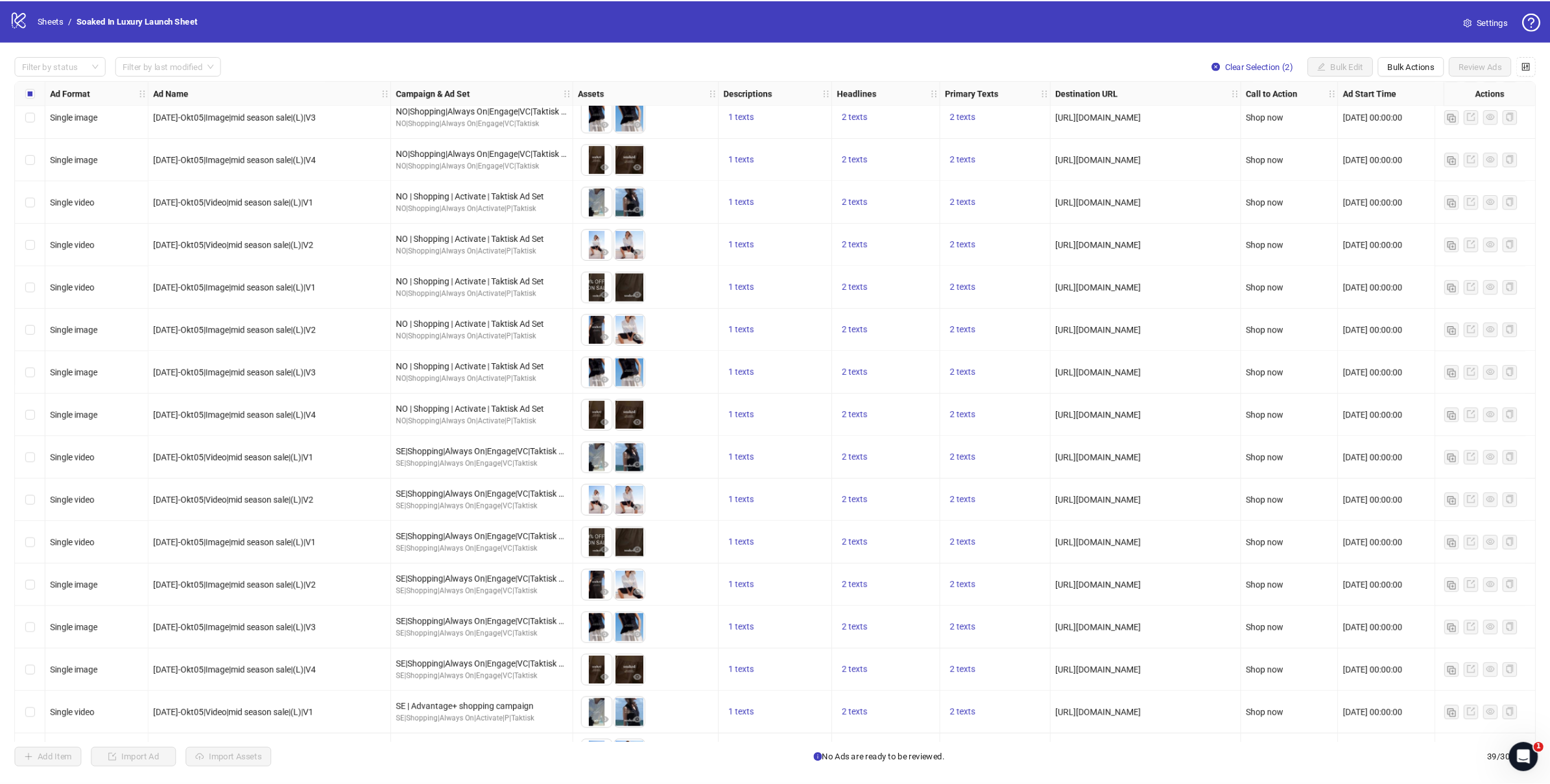
scroll to position [1096, 0]
